Goal: Find specific page/section: Find specific page/section

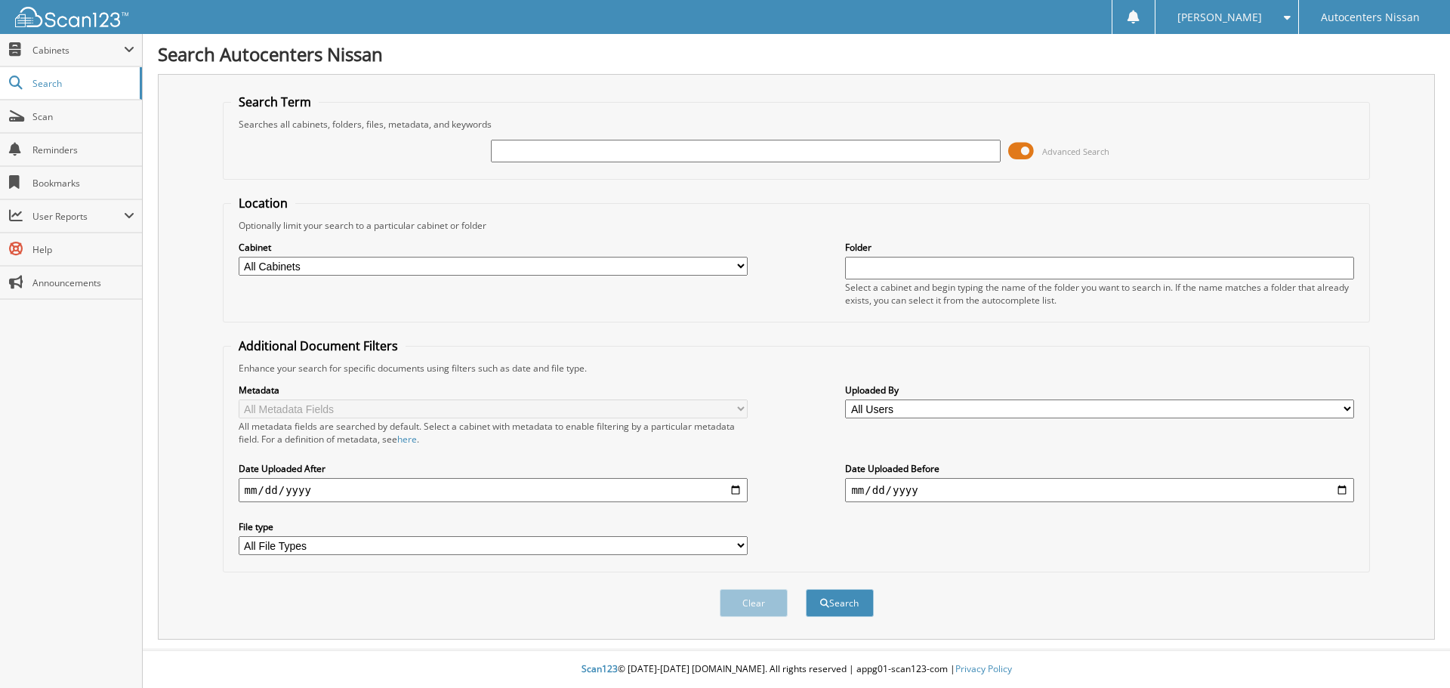
click at [277, 266] on select "All Cabinets CAR DEALS PARTS SERVICE RO NEEDS FILING" at bounding box center [493, 266] width 509 height 19
click at [277, 267] on select "All Cabinets CAR DEALS PARTS SERVICE RO NEEDS FILING" at bounding box center [493, 266] width 509 height 19
click at [606, 156] on input "text" at bounding box center [745, 151] width 509 height 23
type input "7104724"
click at [806, 589] on button "Search" at bounding box center [840, 603] width 68 height 28
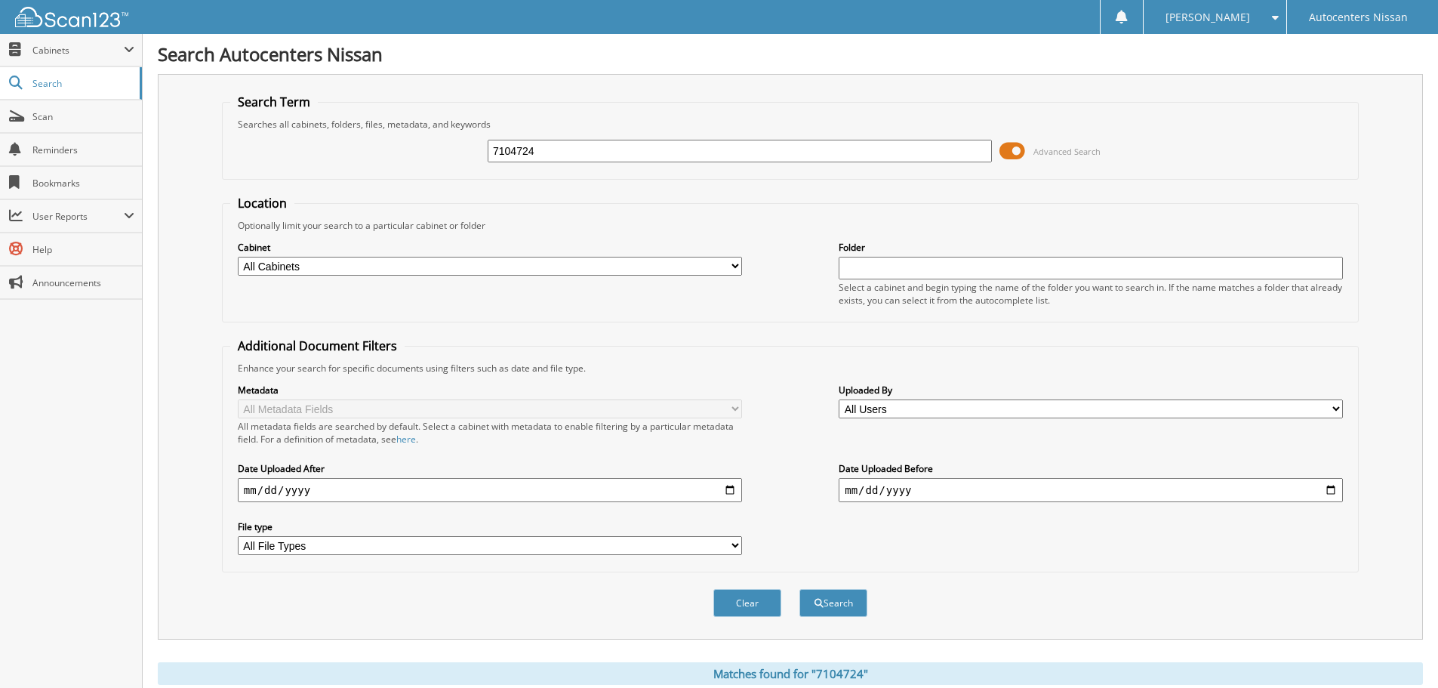
click at [554, 153] on input "7104724" at bounding box center [740, 151] width 504 height 23
click at [781, 139] on div "7104724" at bounding box center [740, 151] width 504 height 26
click at [775, 148] on input "7104724" at bounding box center [740, 151] width 504 height 23
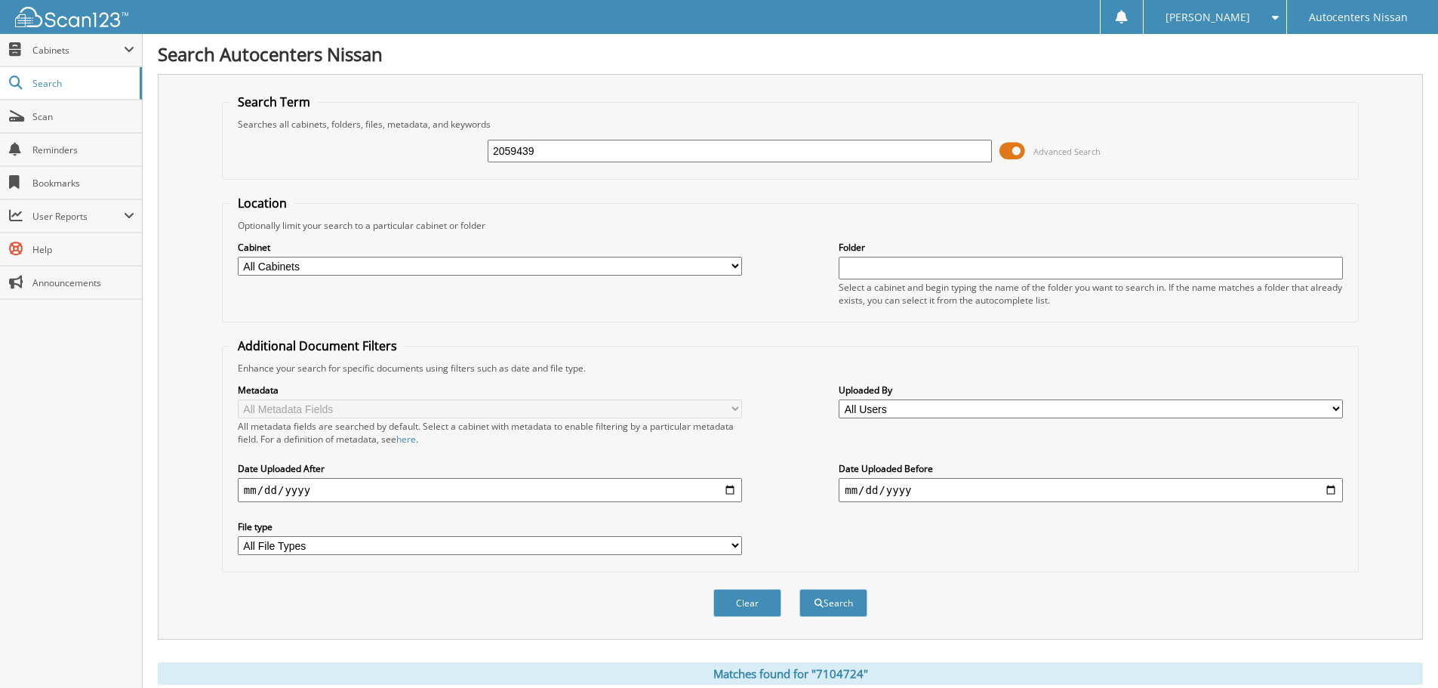
type input "2059439"
click at [800, 589] on button "Search" at bounding box center [834, 603] width 68 height 28
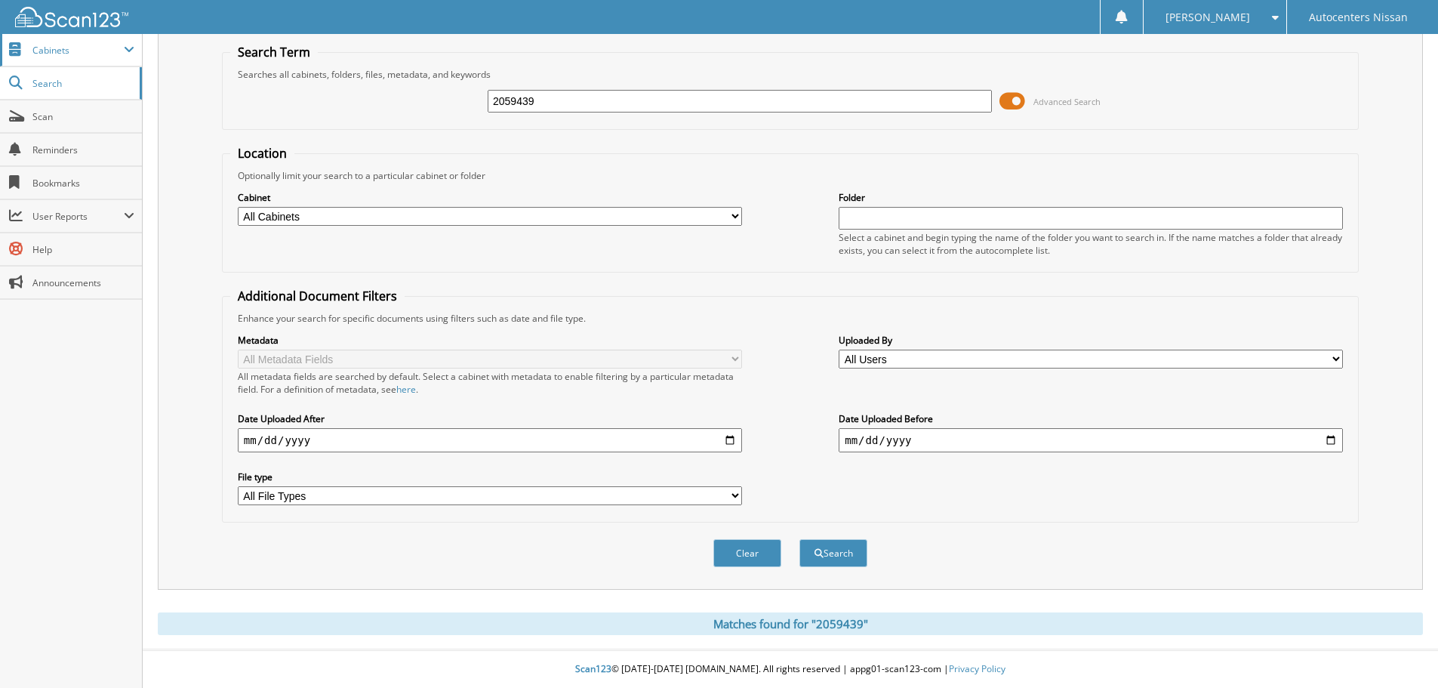
click at [44, 45] on span "Cabinets" at bounding box center [77, 50] width 91 height 13
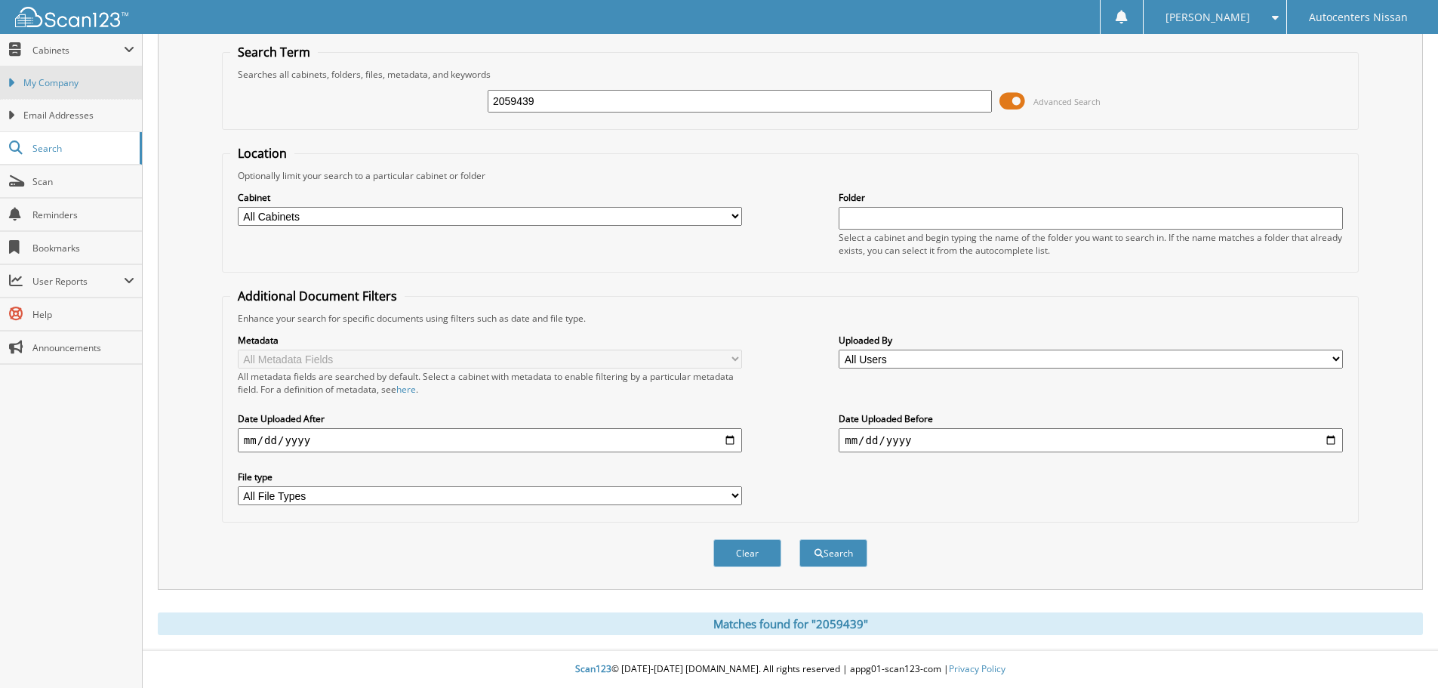
click at [68, 85] on span "My Company" at bounding box center [78, 83] width 111 height 14
